Goal: Check status: Check status

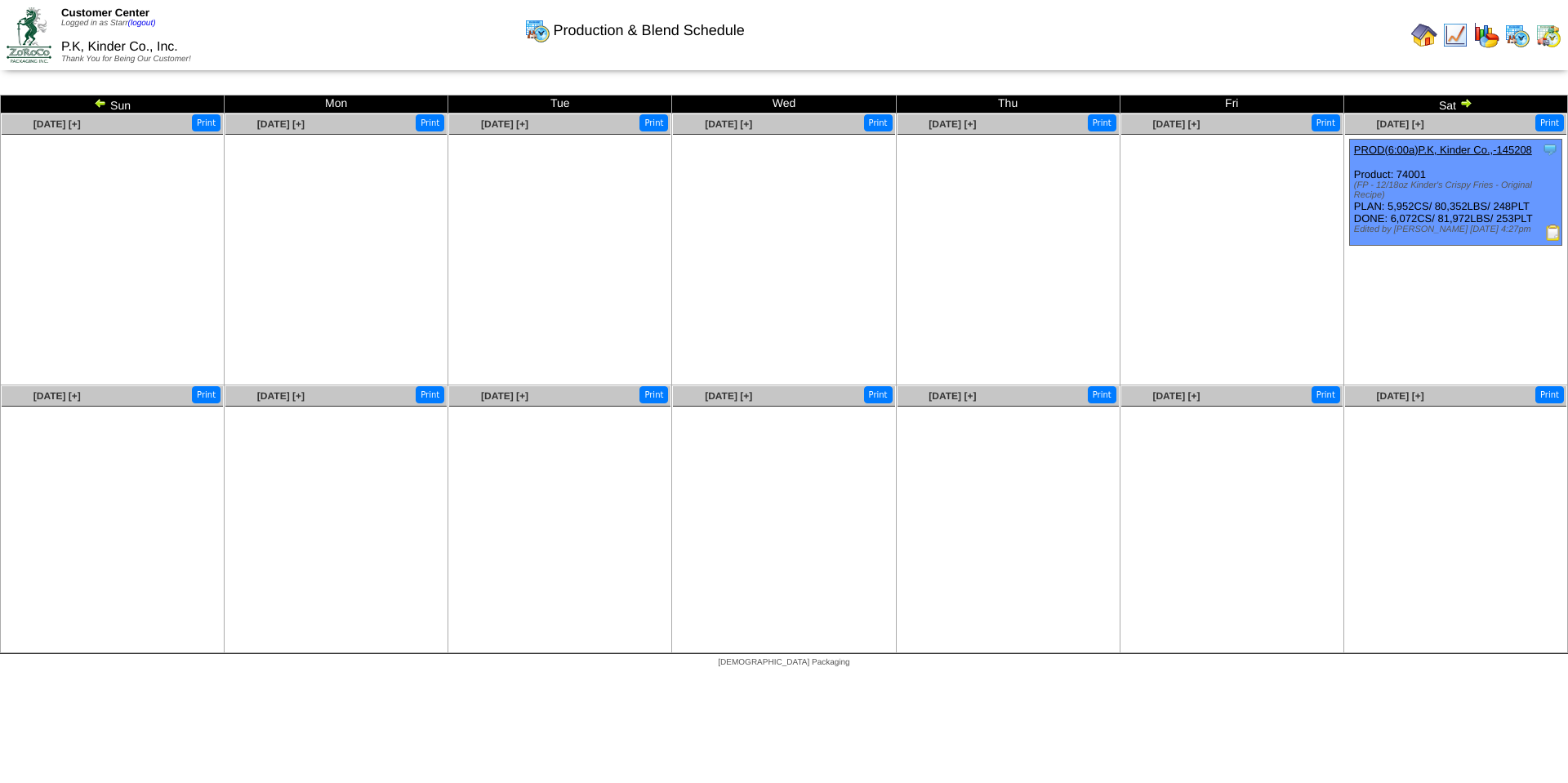
click at [1468, 102] on img at bounding box center [1466, 102] width 13 height 13
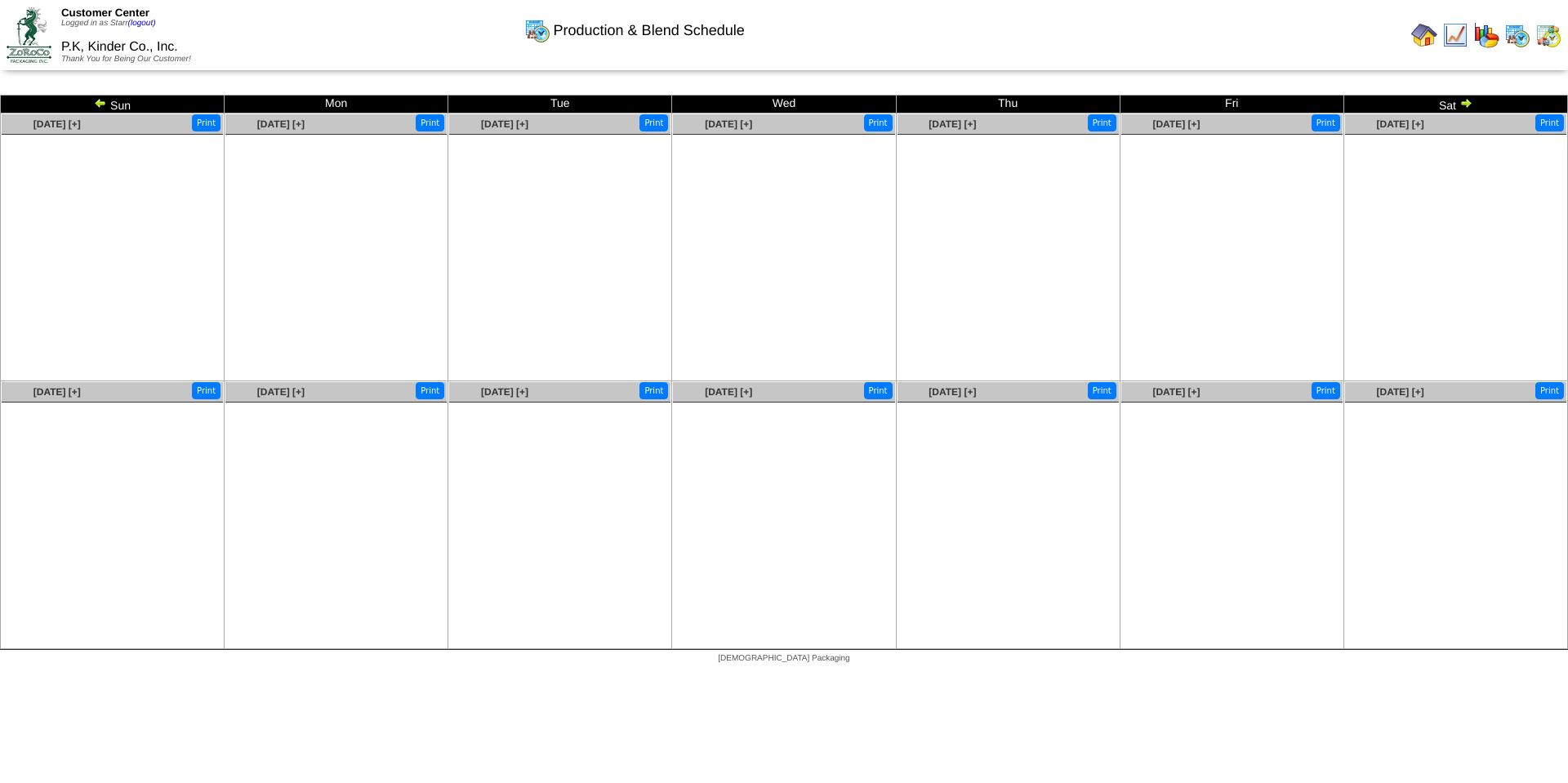
click at [1470, 102] on img at bounding box center [1466, 102] width 13 height 13
